Goal: Check status: Check status

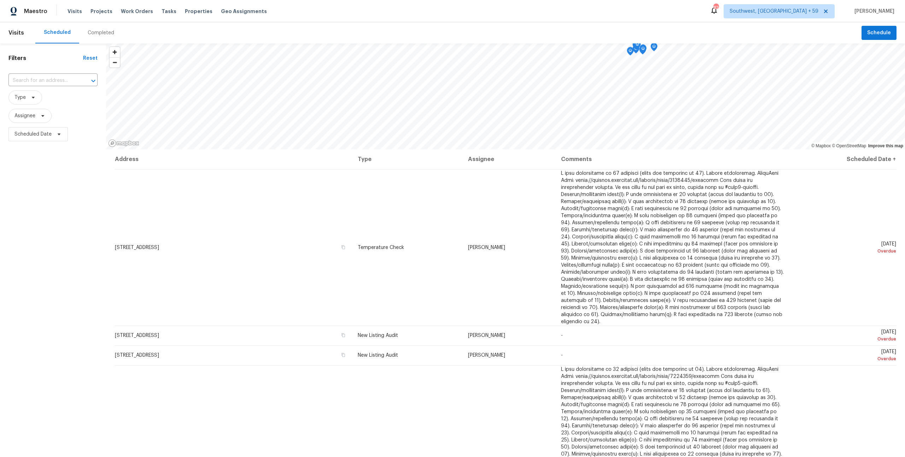
click at [106, 29] on div "Completed" at bounding box center [100, 32] width 43 height 21
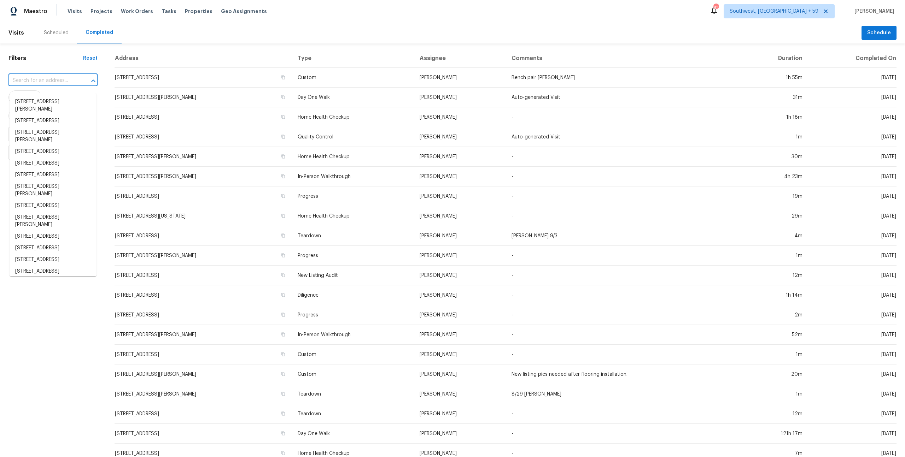
click at [42, 84] on input "text" at bounding box center [42, 80] width 69 height 11
paste input "[STREET_ADDRESS]"
type input "[STREET_ADDRESS]"
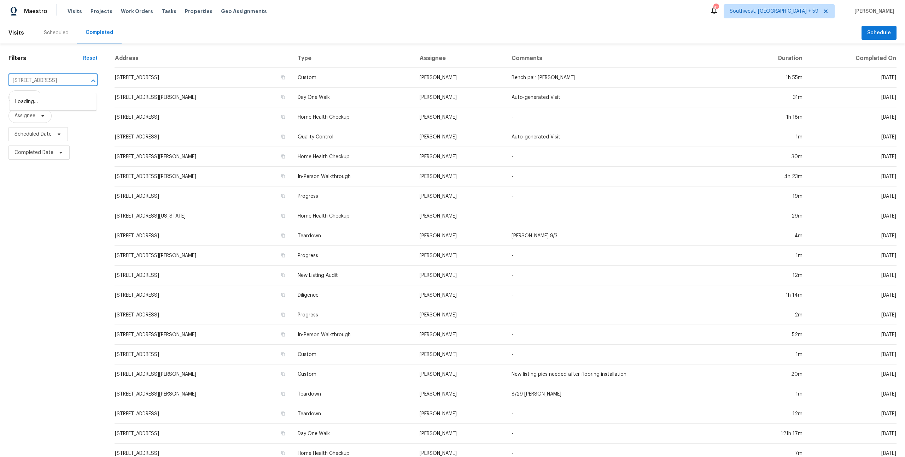
scroll to position [0, 36]
click at [38, 102] on li "[STREET_ADDRESS]" at bounding box center [53, 102] width 87 height 12
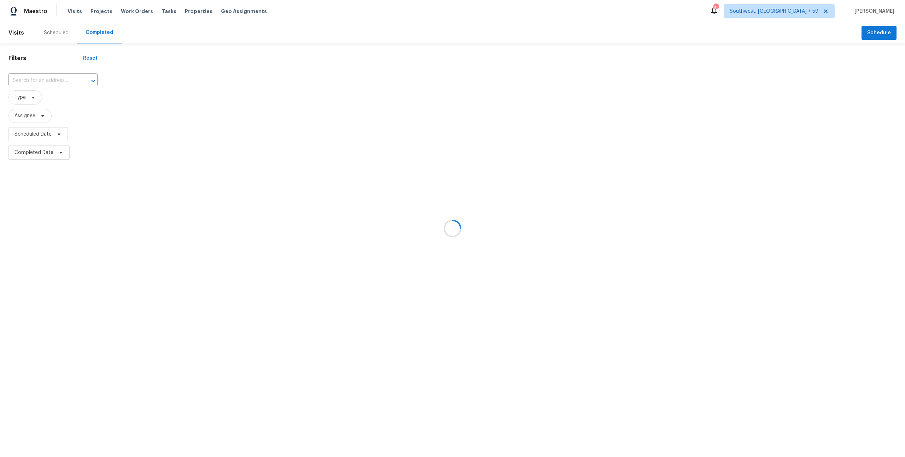
type input "[STREET_ADDRESS]"
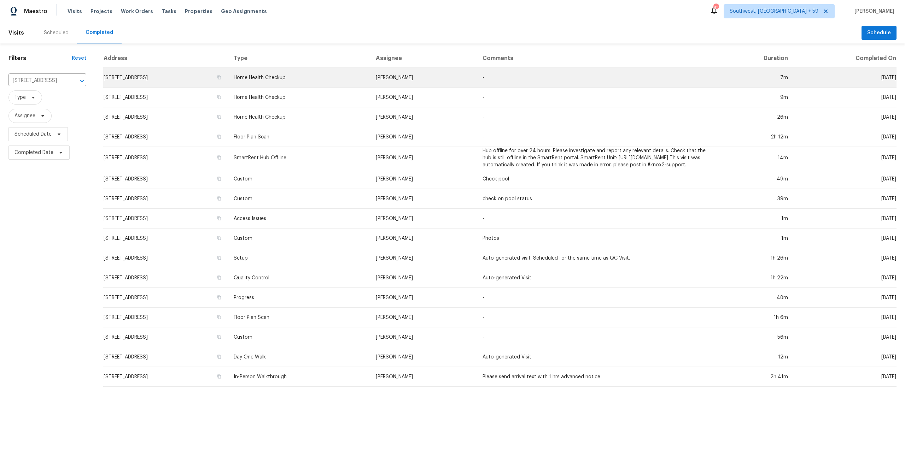
click at [174, 78] on td "[STREET_ADDRESS]" at bounding box center [165, 78] width 125 height 20
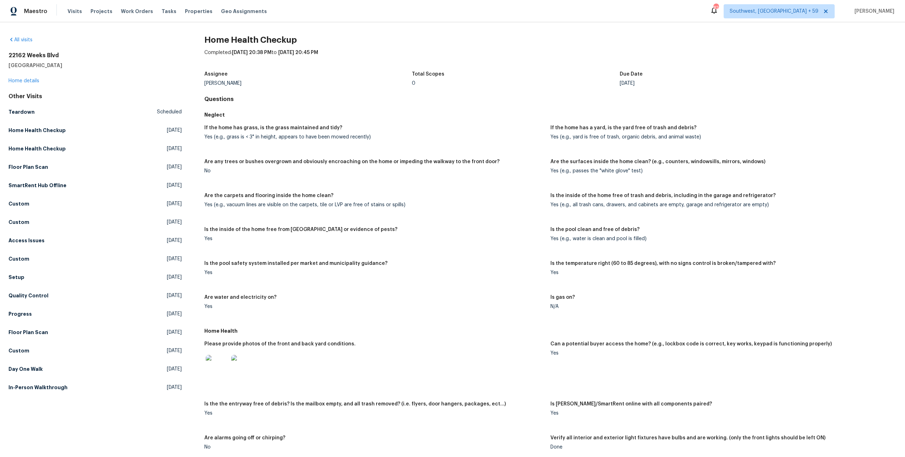
click at [40, 81] on div "[STREET_ADDRESS] Home details" at bounding box center [94, 68] width 173 height 33
click at [33, 81] on link "Home details" at bounding box center [23, 80] width 31 height 5
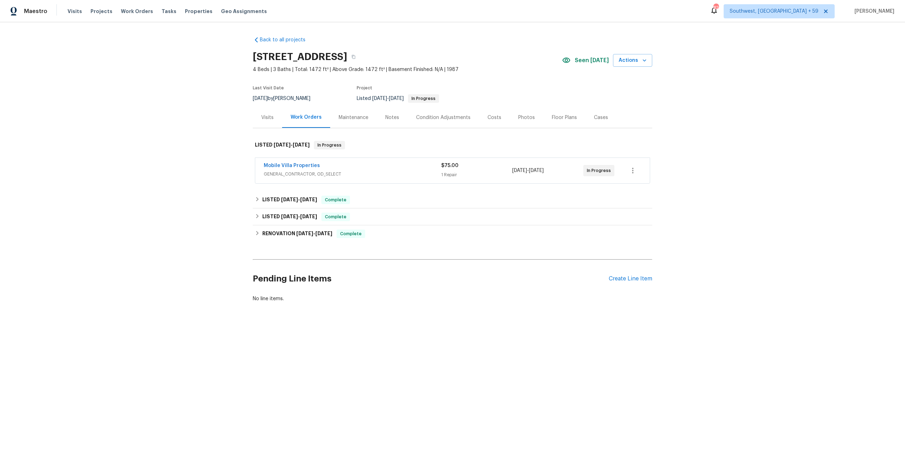
click at [323, 183] on div "Mobile Villa Properties GENERAL_CONTRACTOR, OD_SELECT $75.00 1 Repair [DATE] - …" at bounding box center [452, 170] width 395 height 25
click at [320, 178] on span "GENERAL_CONTRACTOR, OD_SELECT" at bounding box center [352, 174] width 177 height 7
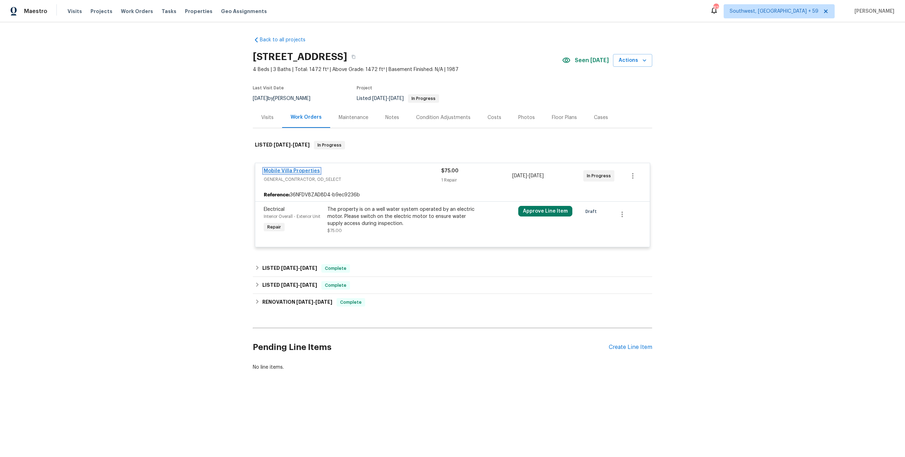
click at [316, 174] on link "Mobile Villa Properties" at bounding box center [292, 171] width 56 height 5
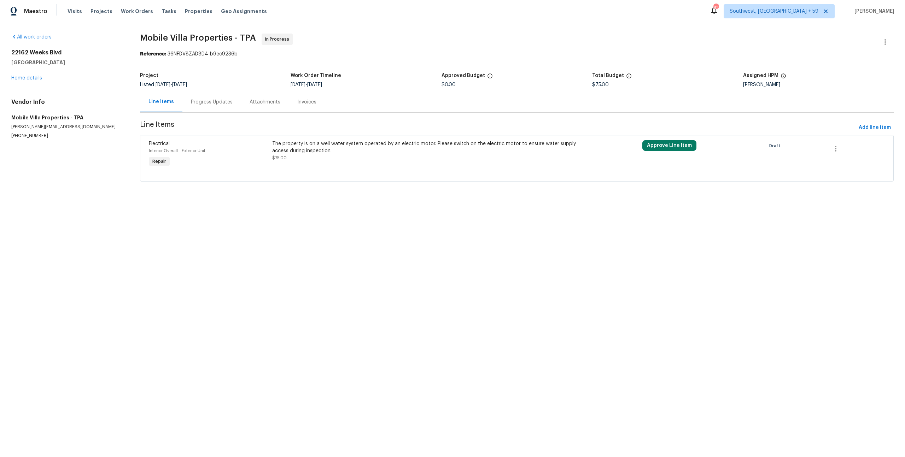
click at [224, 106] on div "Progress Updates" at bounding box center [212, 102] width 42 height 7
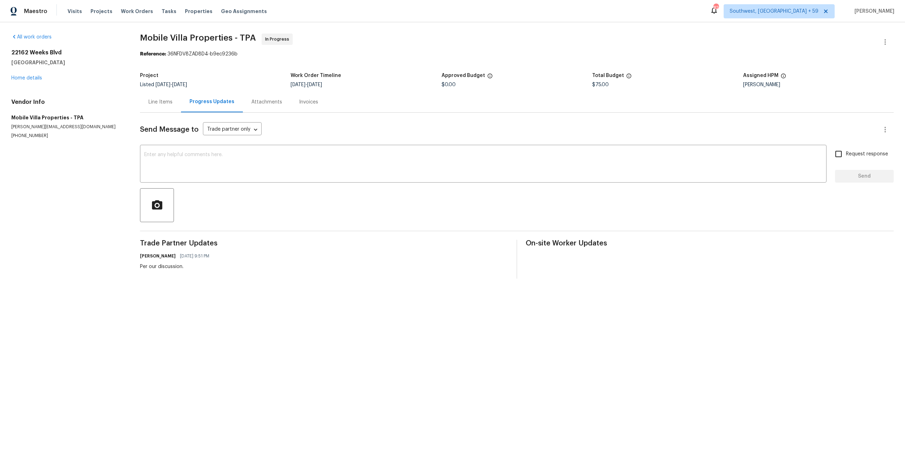
click at [167, 106] on div "Line Items" at bounding box center [160, 102] width 24 height 7
